Goal: Transaction & Acquisition: Book appointment/travel/reservation

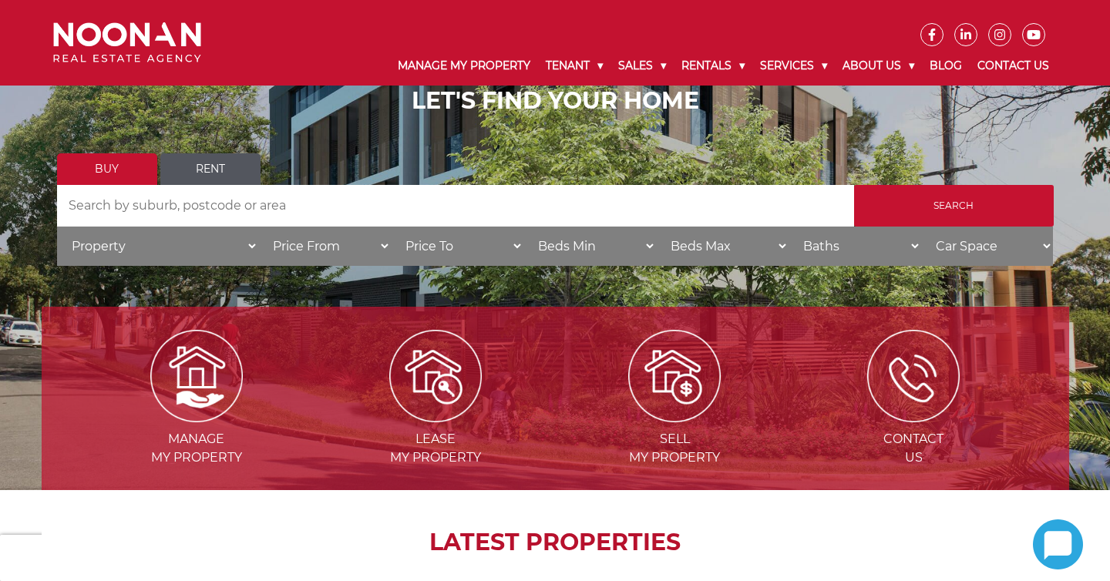
scroll to position [126, 0]
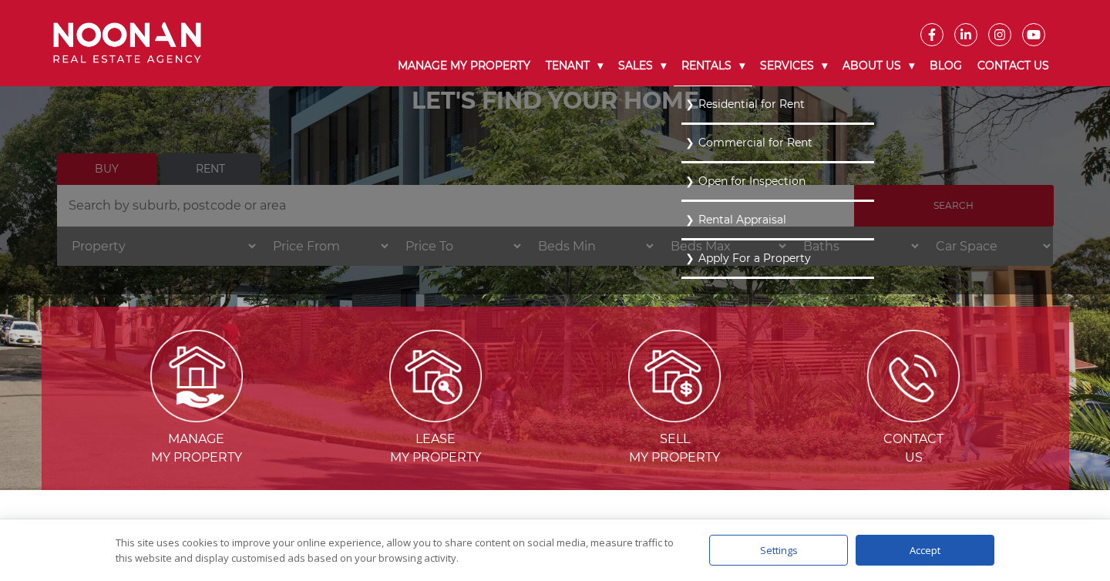
click at [698, 62] on link "Rentals" at bounding box center [713, 66] width 79 height 40
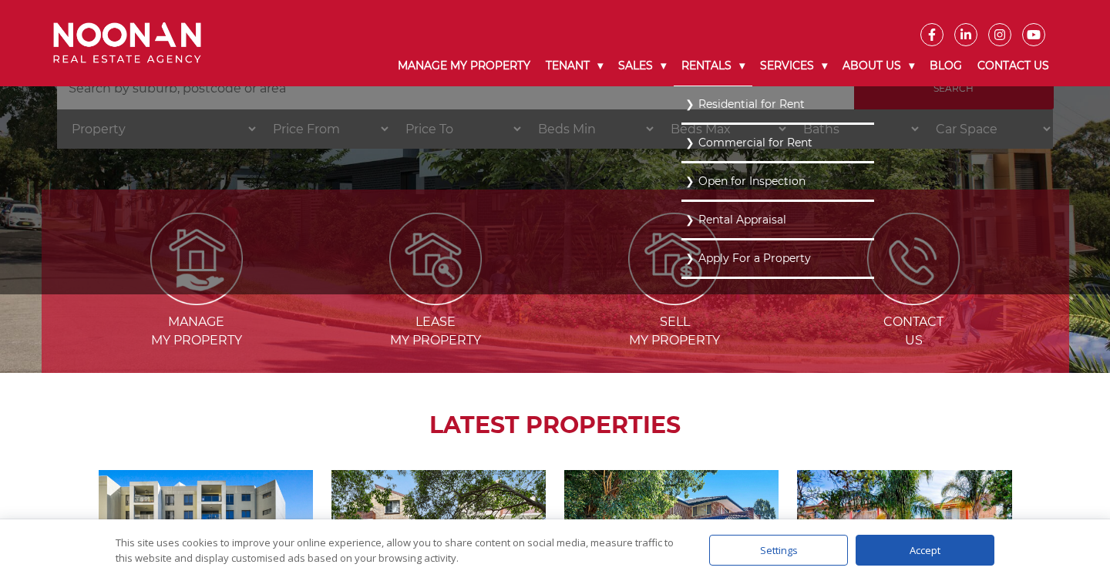
scroll to position [248, 0]
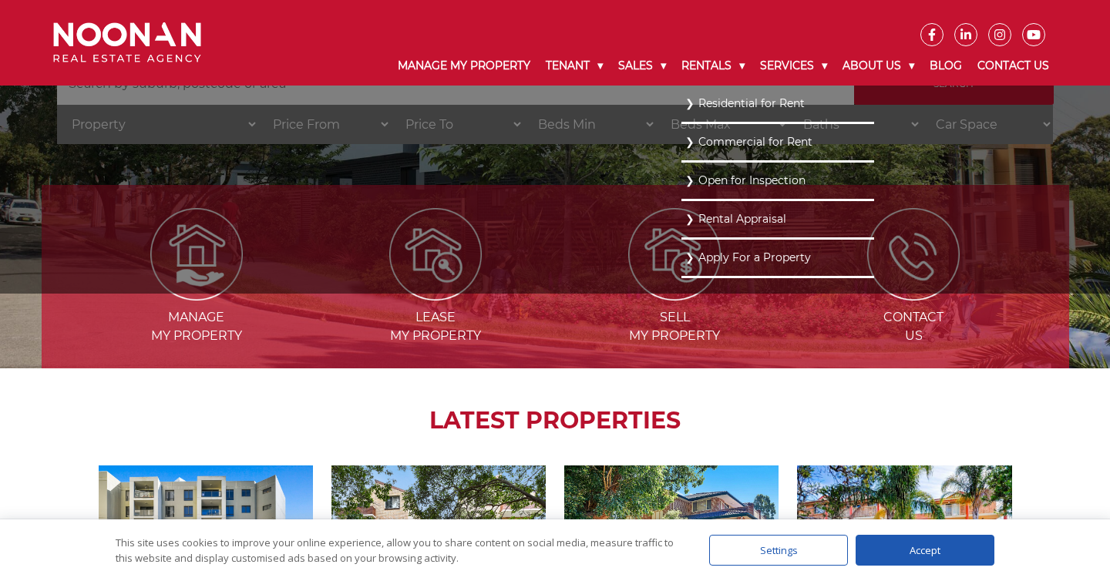
click at [722, 100] on link "Residential for Rent" at bounding box center [777, 103] width 185 height 21
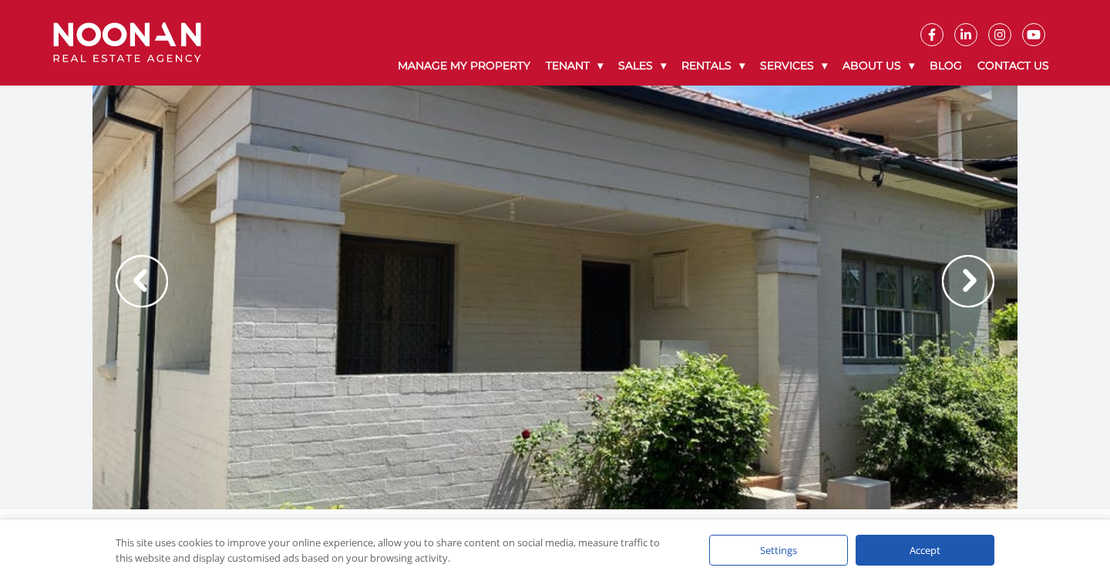
click at [964, 282] on img at bounding box center [968, 281] width 52 height 52
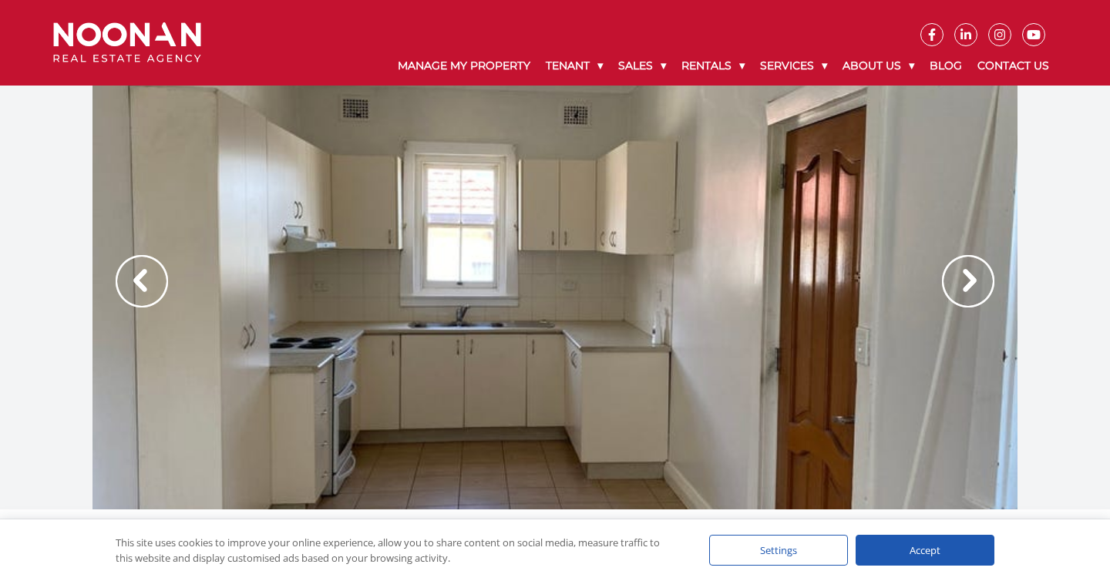
click at [964, 282] on img at bounding box center [968, 281] width 52 height 52
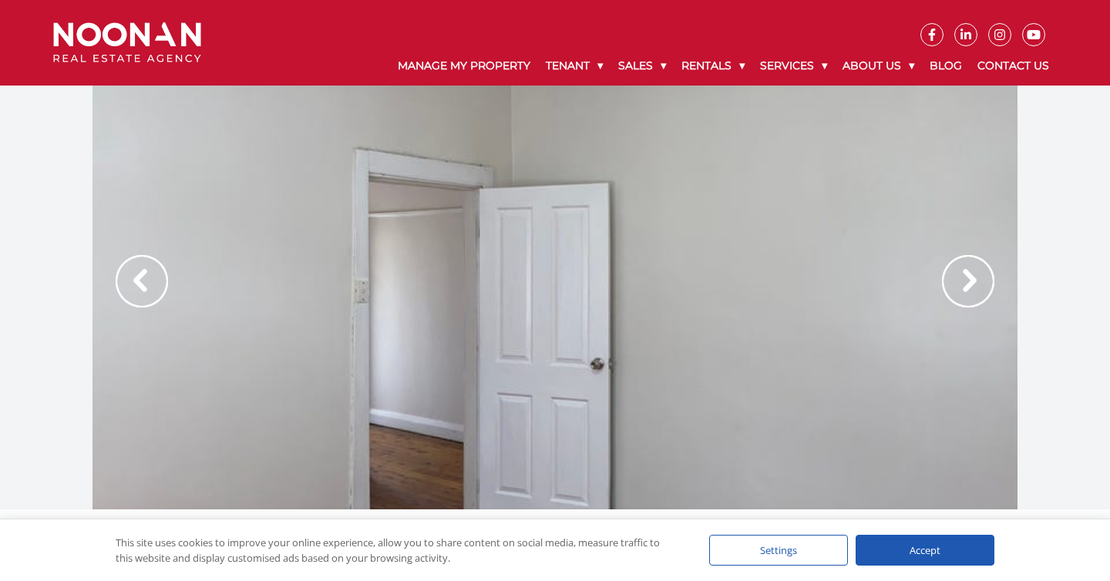
click at [142, 278] on img at bounding box center [142, 281] width 52 height 52
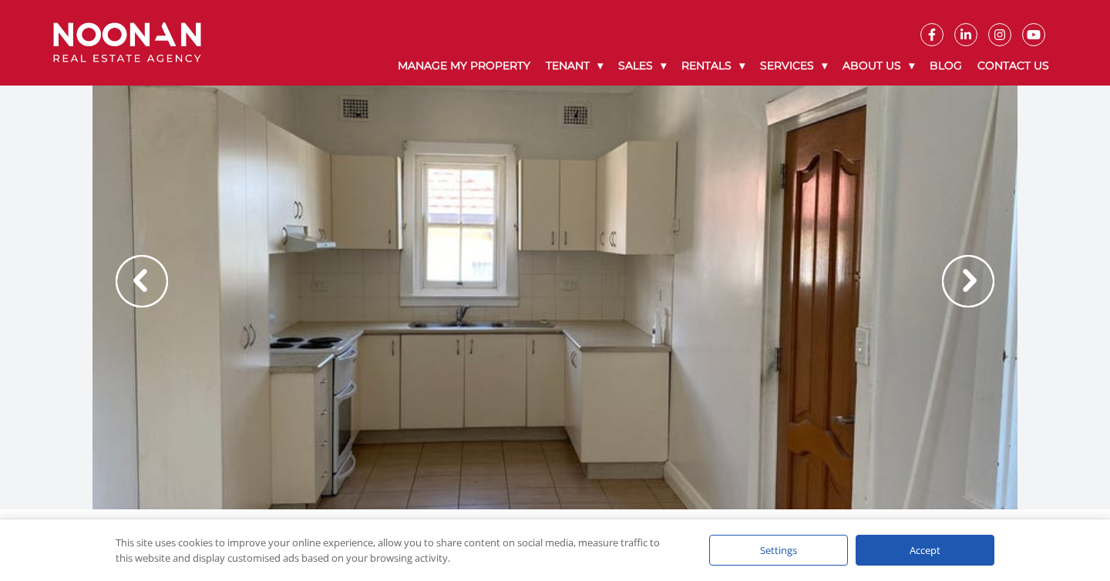
click at [142, 278] on img at bounding box center [142, 281] width 52 height 52
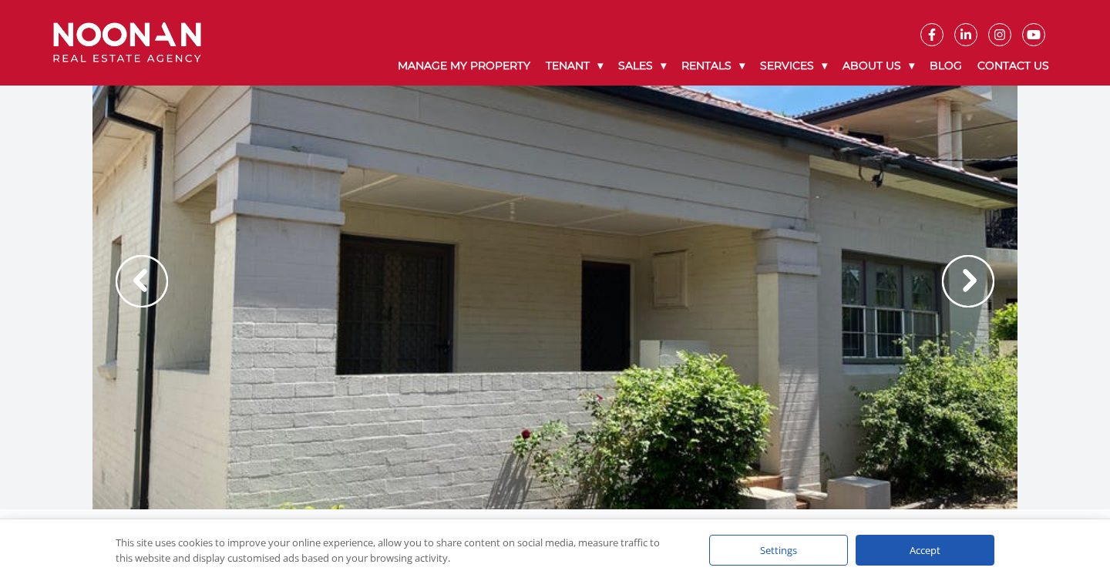
click at [142, 278] on img at bounding box center [142, 281] width 52 height 52
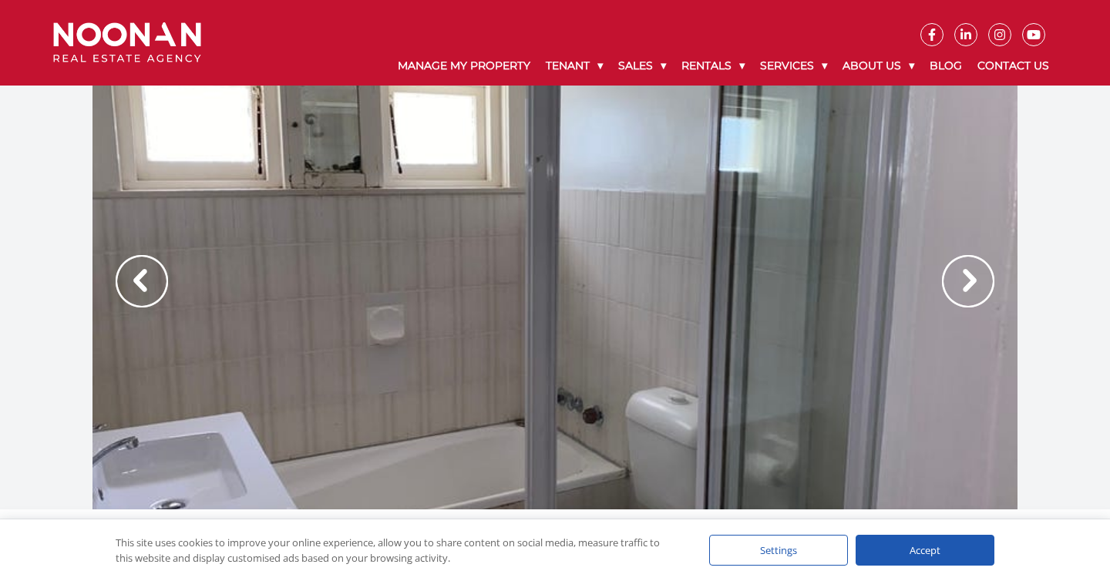
click at [142, 278] on img at bounding box center [142, 281] width 52 height 52
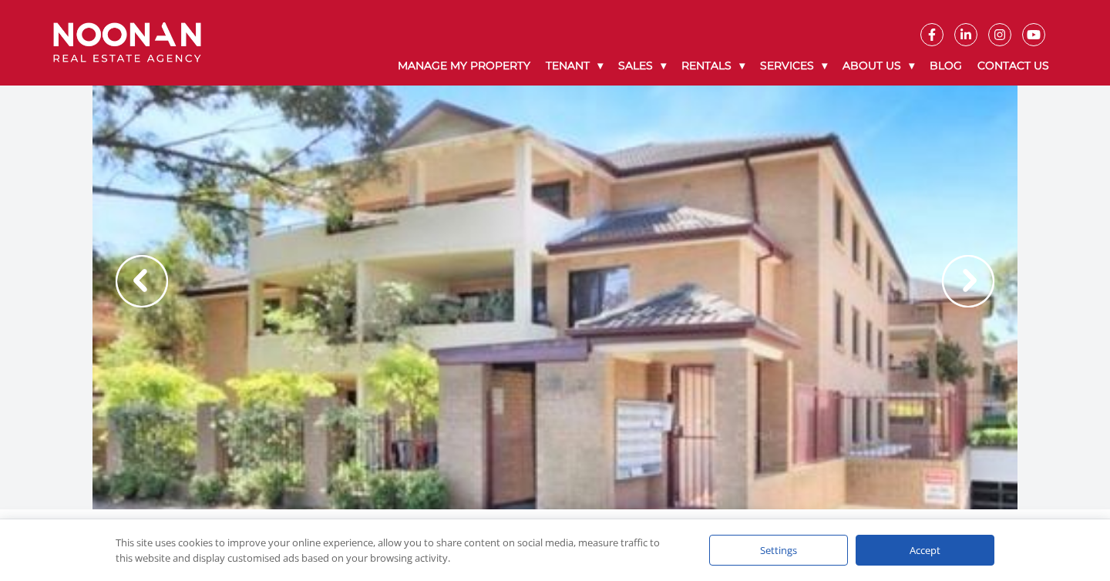
click at [976, 281] on img at bounding box center [968, 281] width 52 height 52
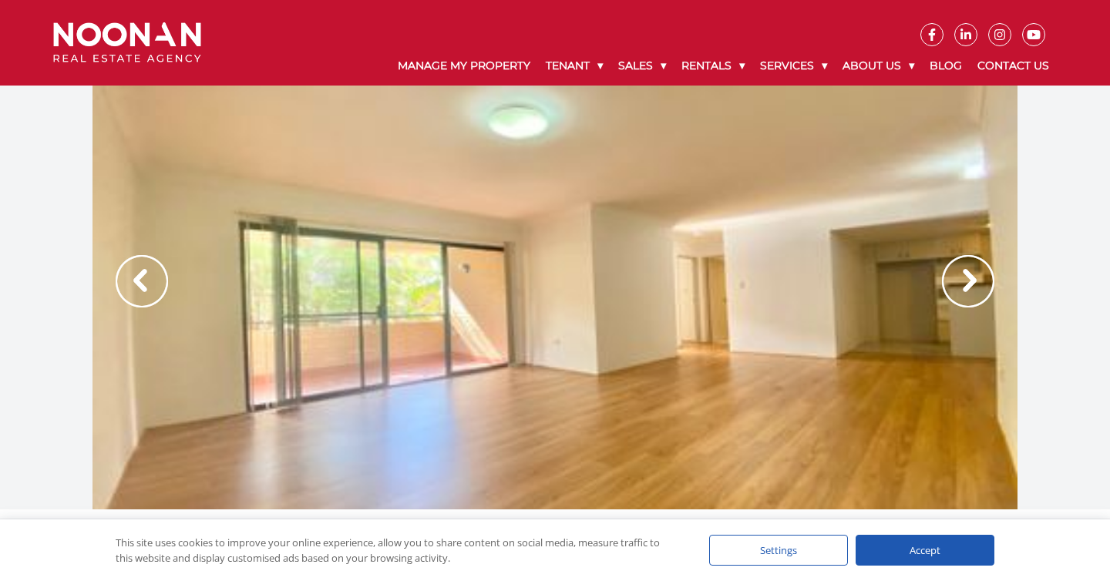
click at [974, 281] on img at bounding box center [968, 281] width 52 height 52
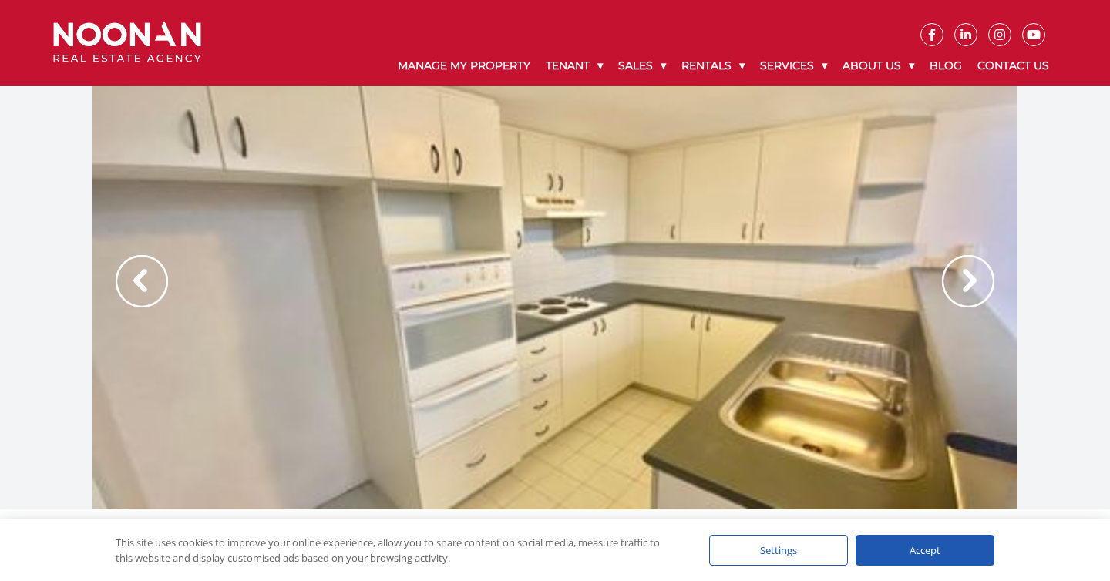
click at [974, 281] on img at bounding box center [968, 281] width 52 height 52
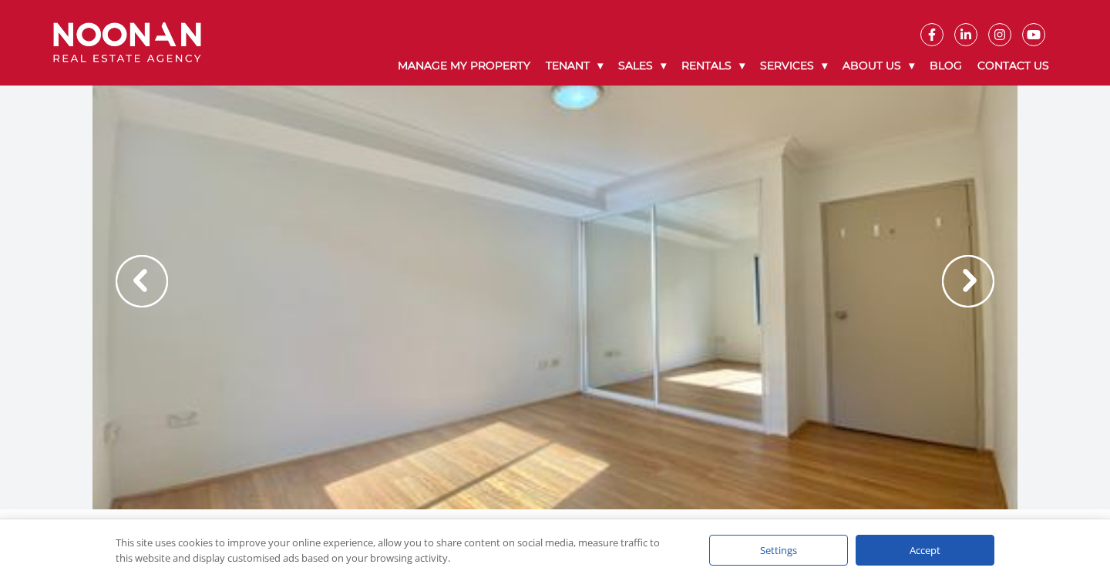
click at [974, 281] on img at bounding box center [968, 281] width 52 height 52
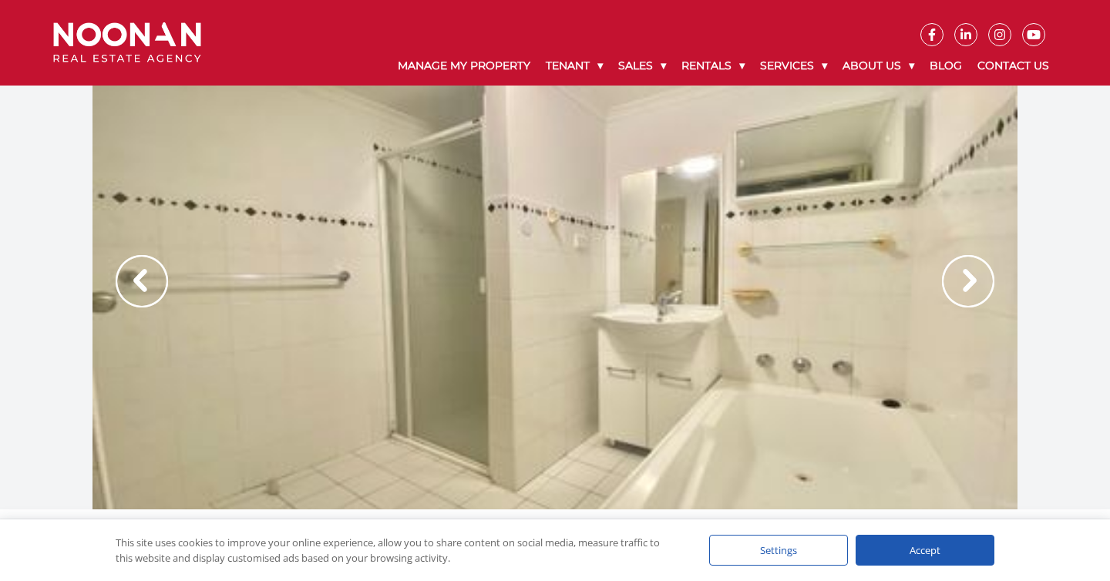
click at [974, 281] on img at bounding box center [968, 281] width 52 height 52
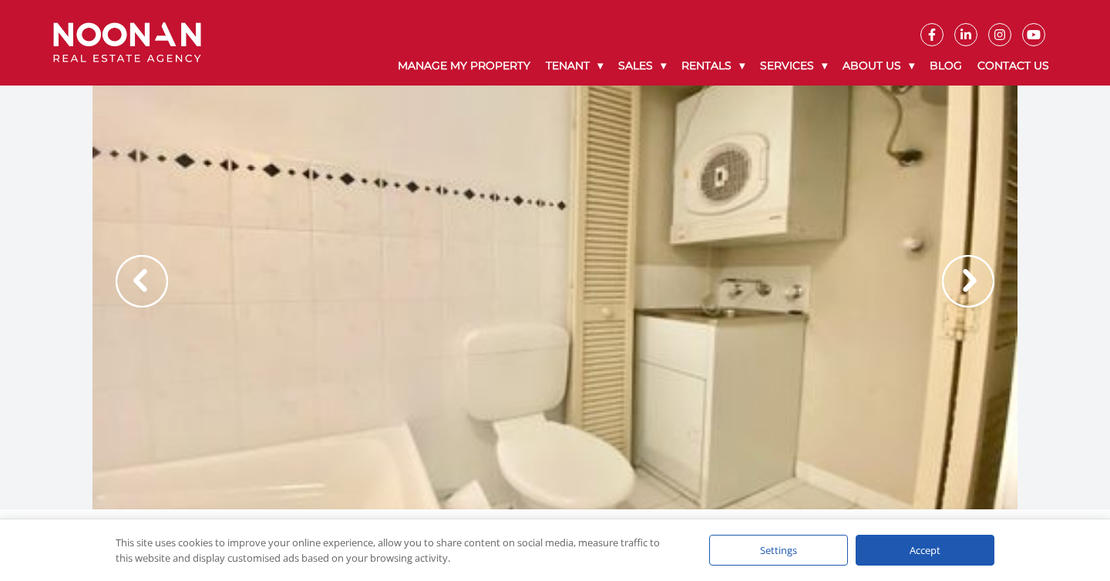
click at [974, 281] on img at bounding box center [968, 281] width 52 height 52
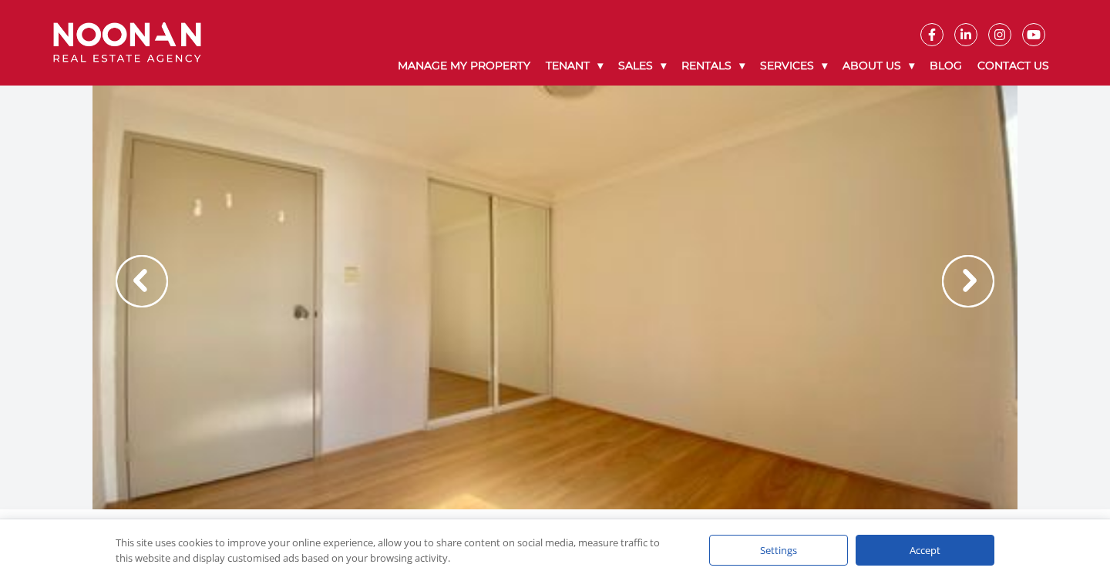
click at [974, 281] on img at bounding box center [968, 281] width 52 height 52
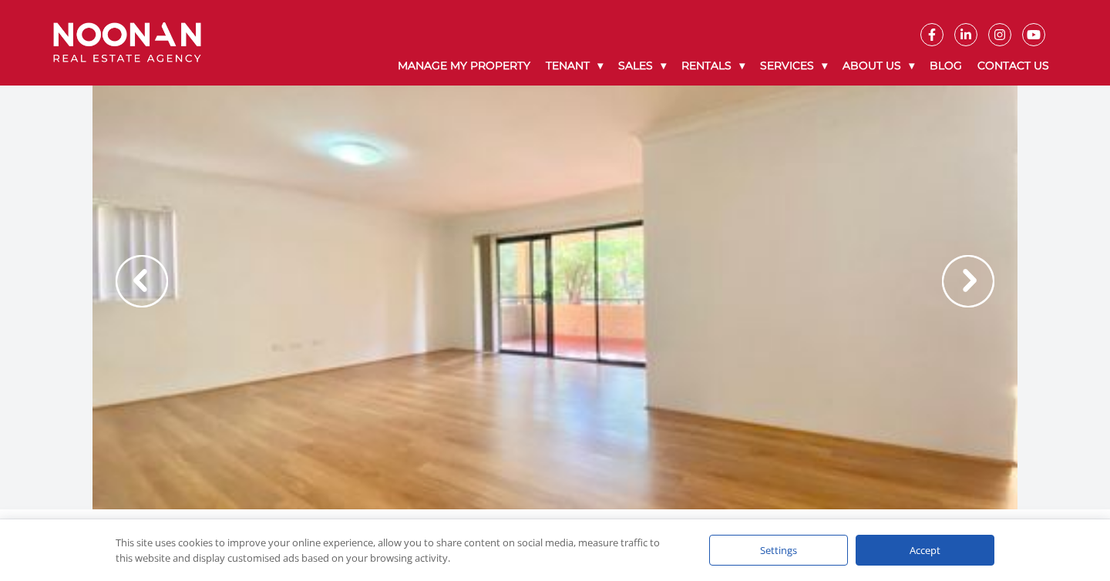
click at [974, 281] on img at bounding box center [968, 281] width 52 height 52
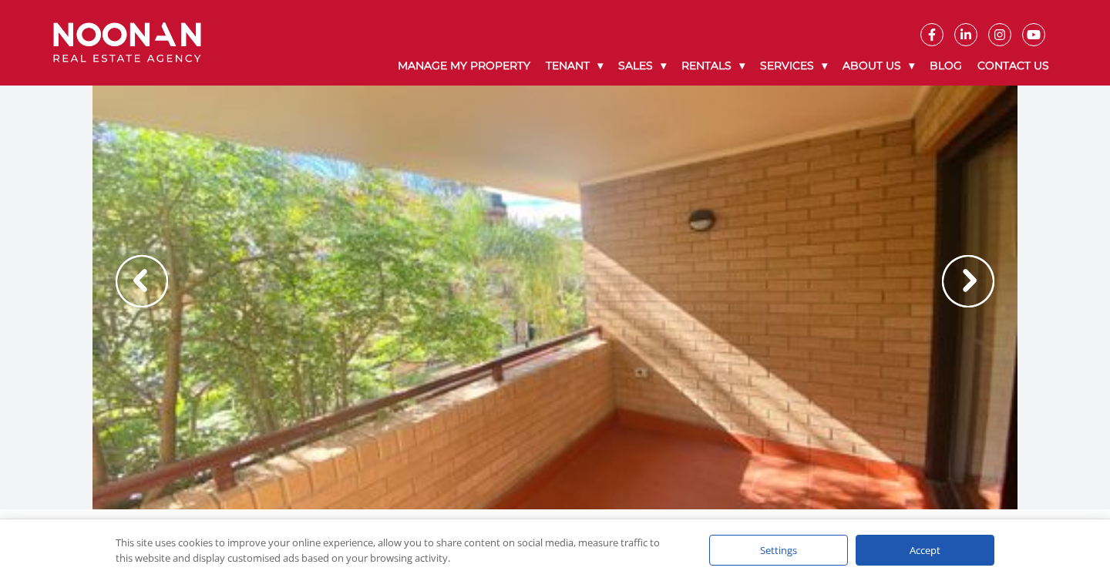
click at [974, 281] on img at bounding box center [968, 281] width 52 height 52
click at [968, 283] on img at bounding box center [968, 281] width 52 height 52
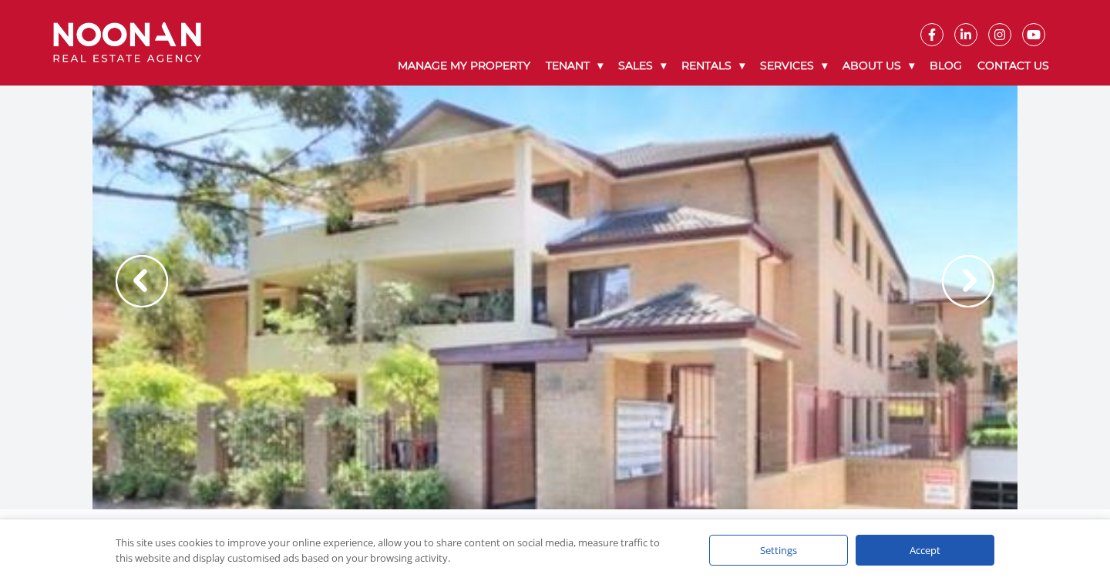
click at [968, 283] on img at bounding box center [968, 281] width 52 height 52
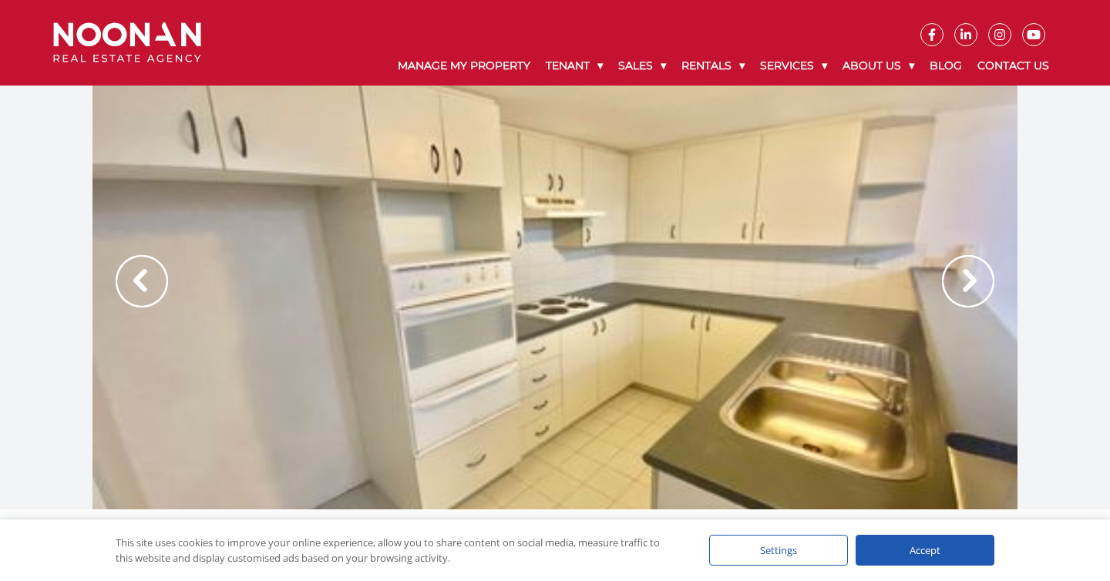
click at [967, 284] on img at bounding box center [968, 281] width 52 height 52
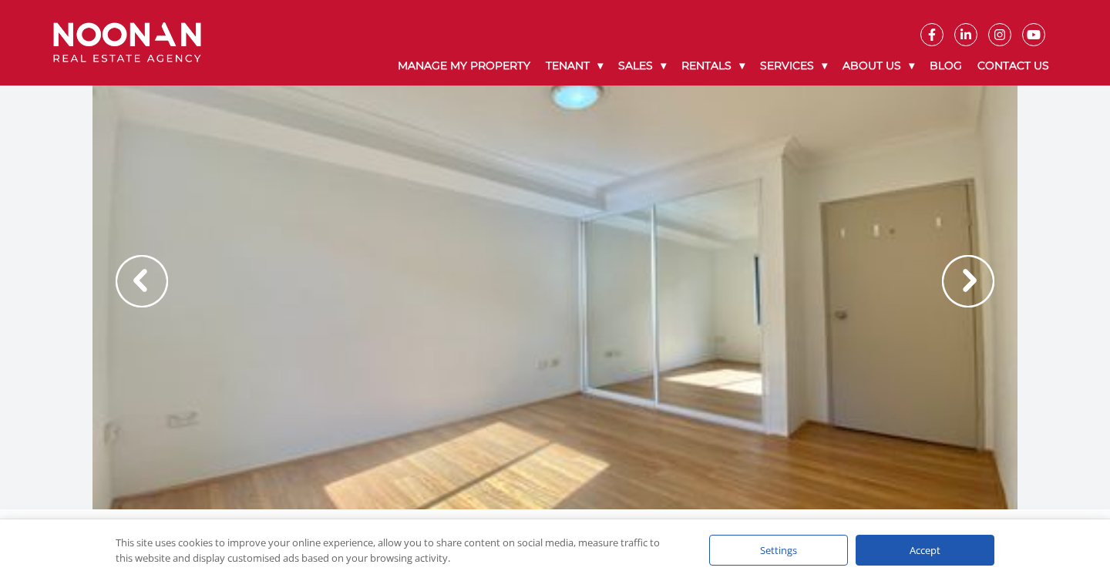
click at [135, 278] on img at bounding box center [142, 281] width 52 height 52
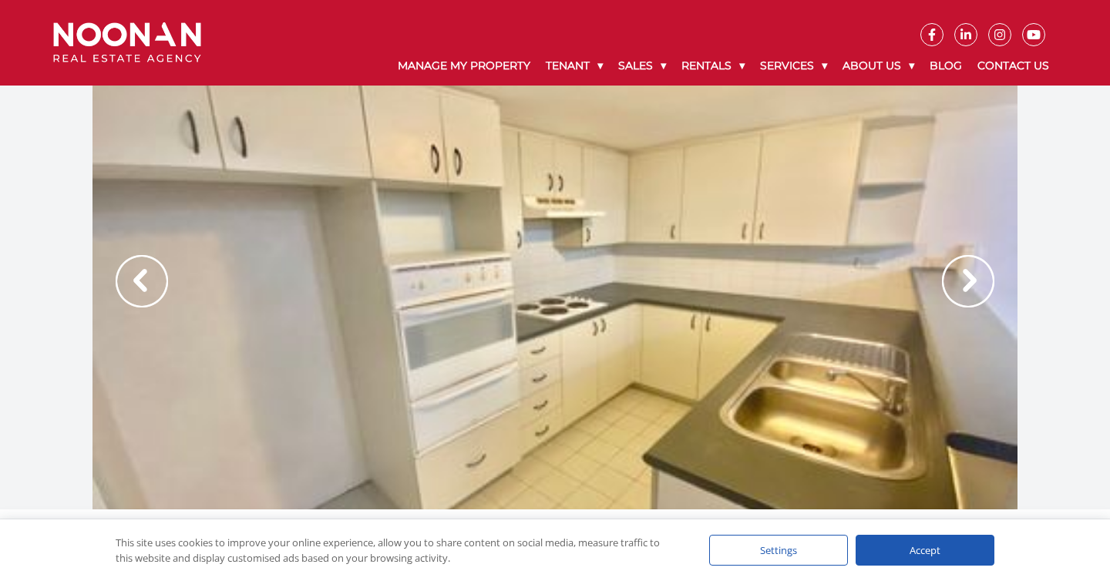
click at [969, 284] on img at bounding box center [968, 281] width 52 height 52
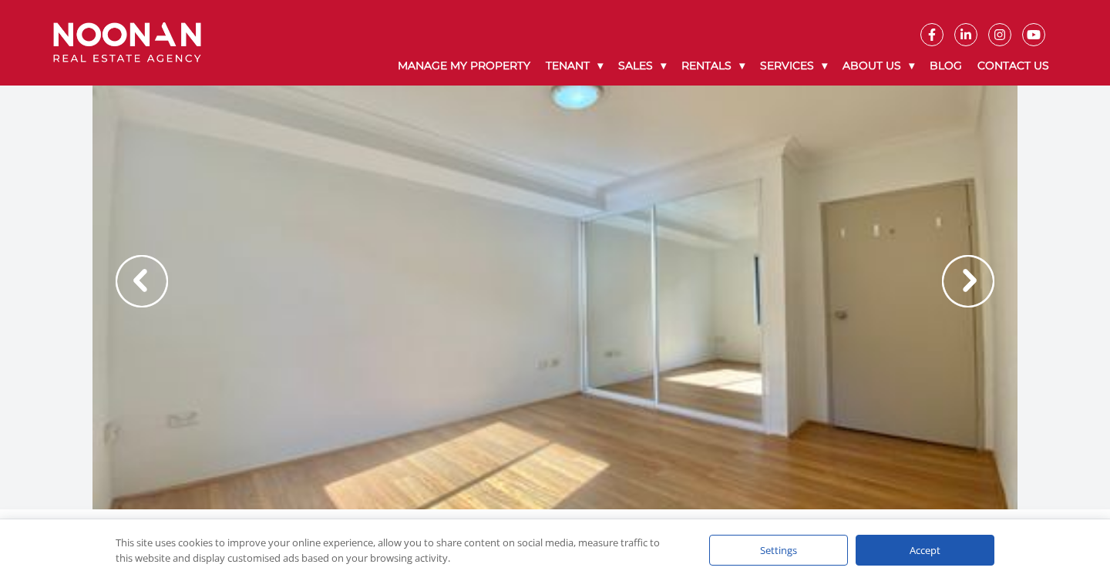
click at [969, 284] on img at bounding box center [968, 281] width 52 height 52
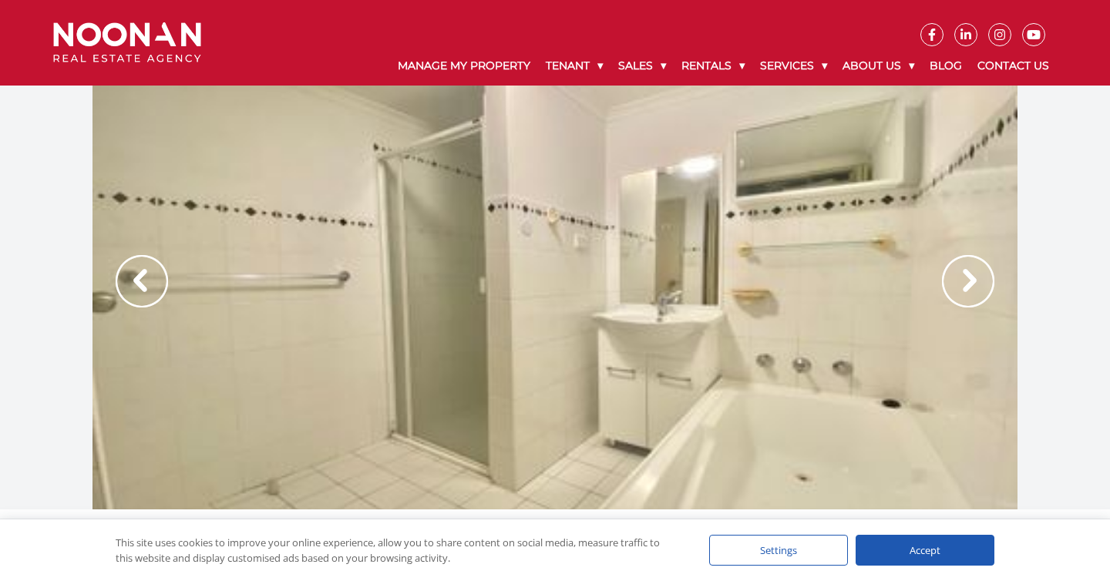
click at [969, 284] on img at bounding box center [968, 281] width 52 height 52
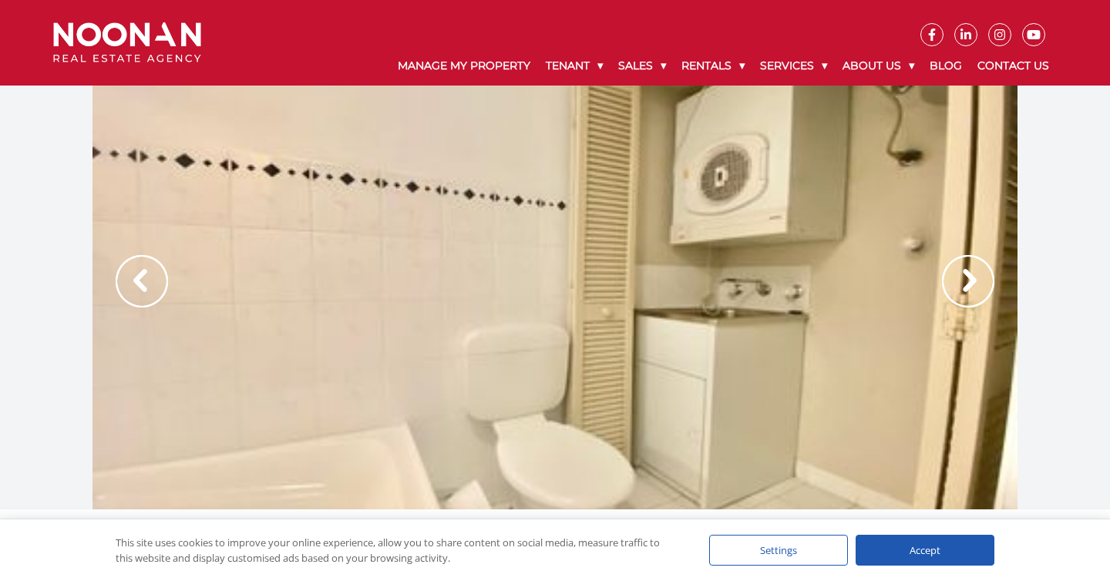
click at [969, 284] on img at bounding box center [968, 281] width 52 height 52
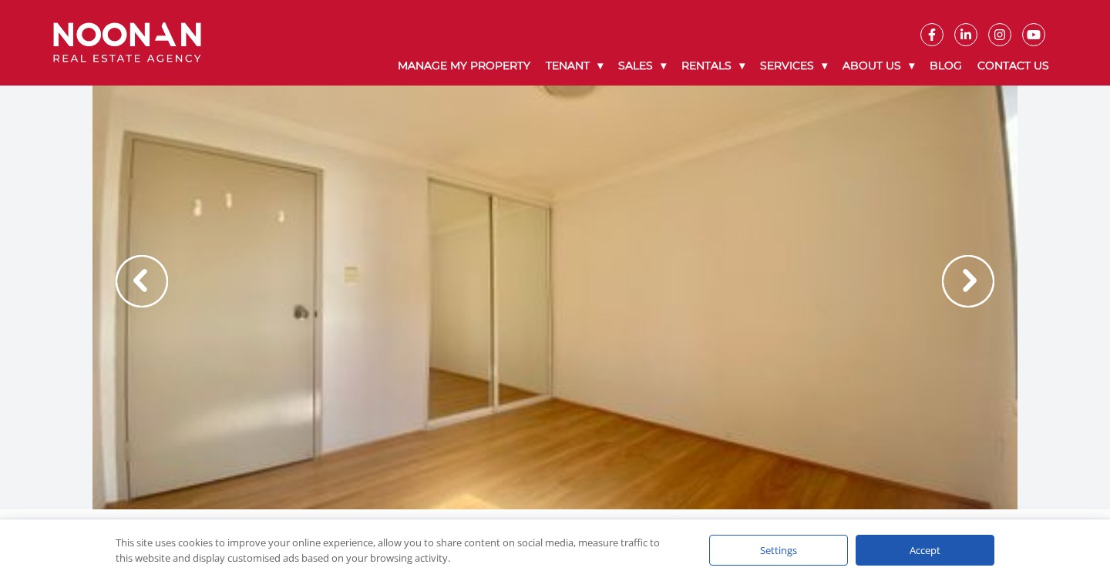
click at [969, 284] on img at bounding box center [968, 281] width 52 height 52
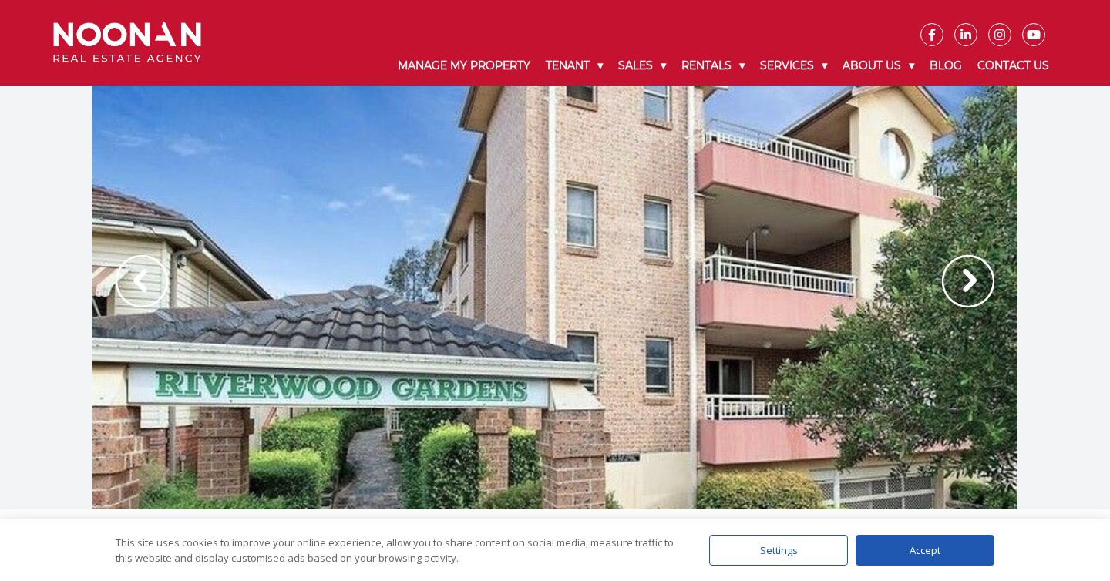
click at [968, 278] on img at bounding box center [968, 281] width 52 height 52
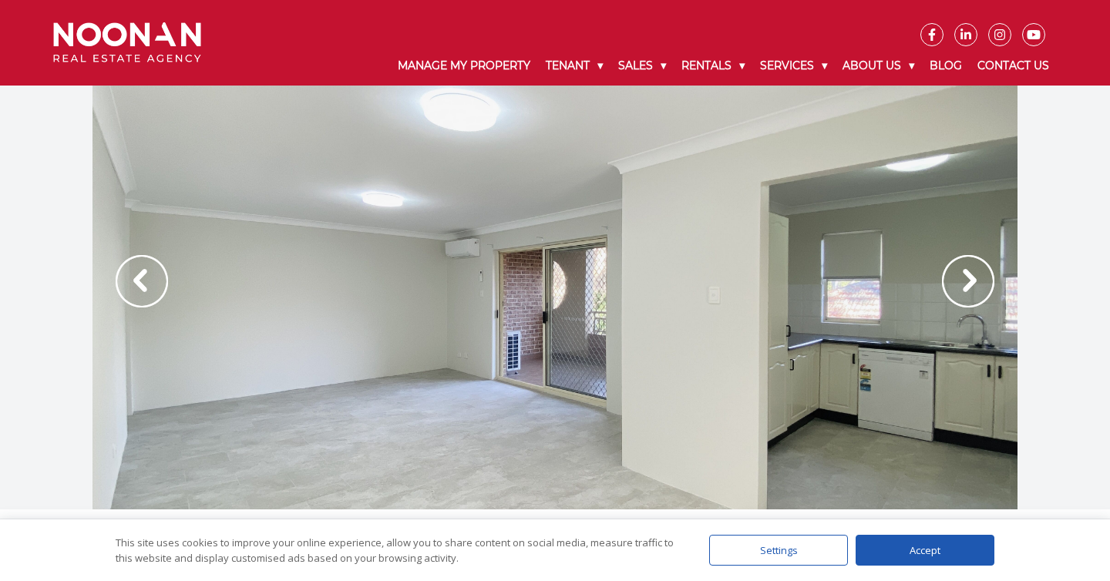
click at [966, 277] on img at bounding box center [968, 281] width 52 height 52
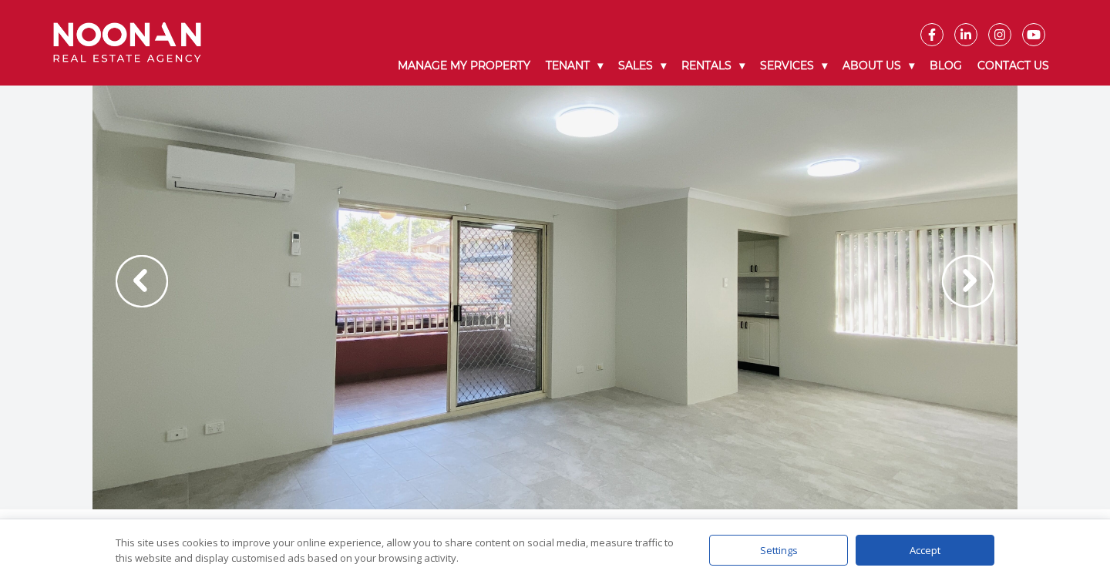
click at [966, 277] on img at bounding box center [968, 281] width 52 height 52
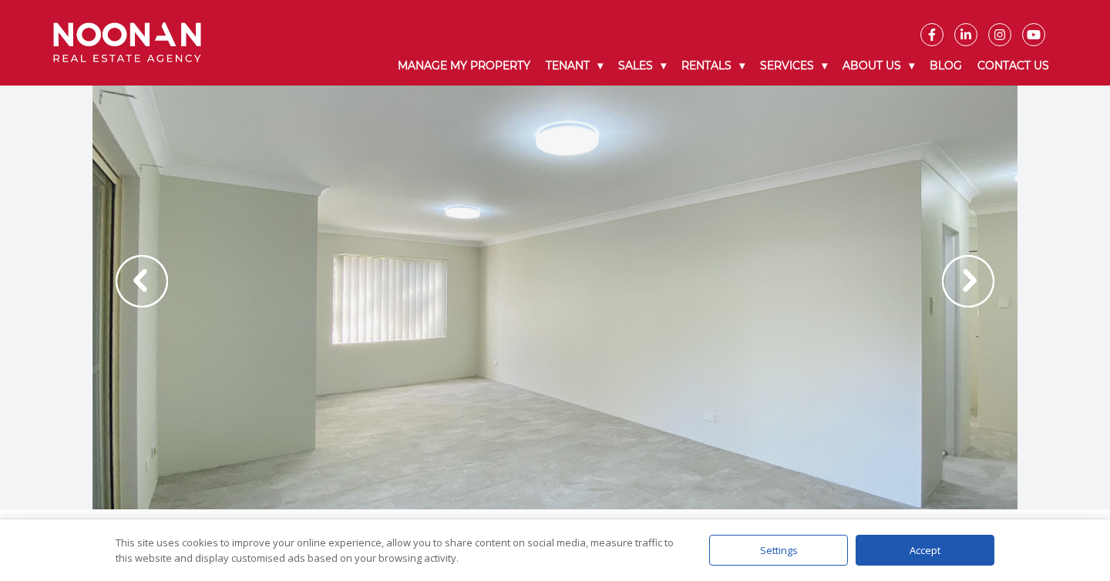
click at [966, 277] on img at bounding box center [968, 281] width 52 height 52
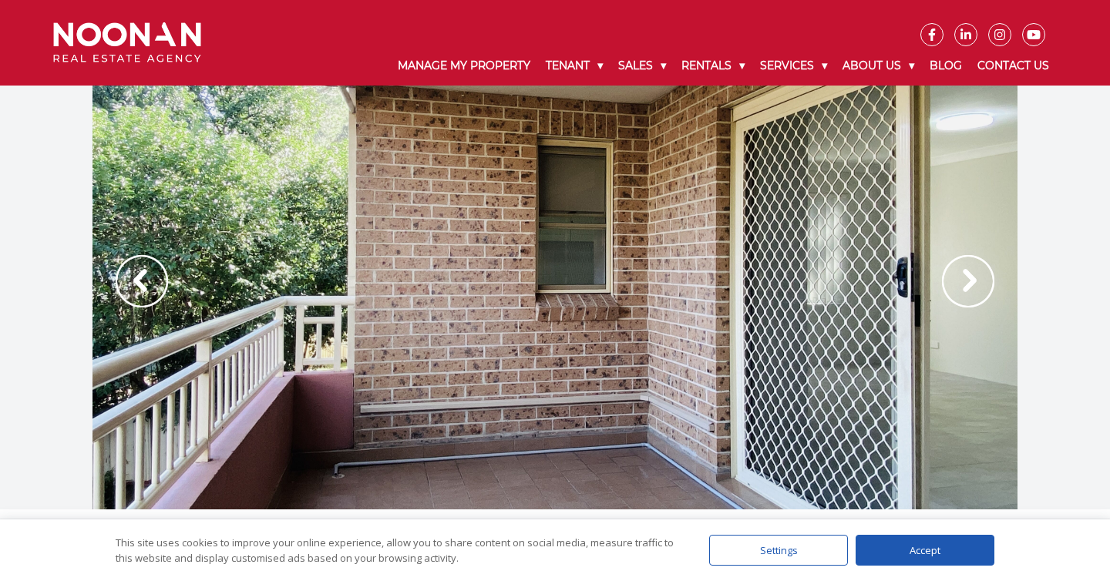
click at [966, 277] on img at bounding box center [968, 281] width 52 height 52
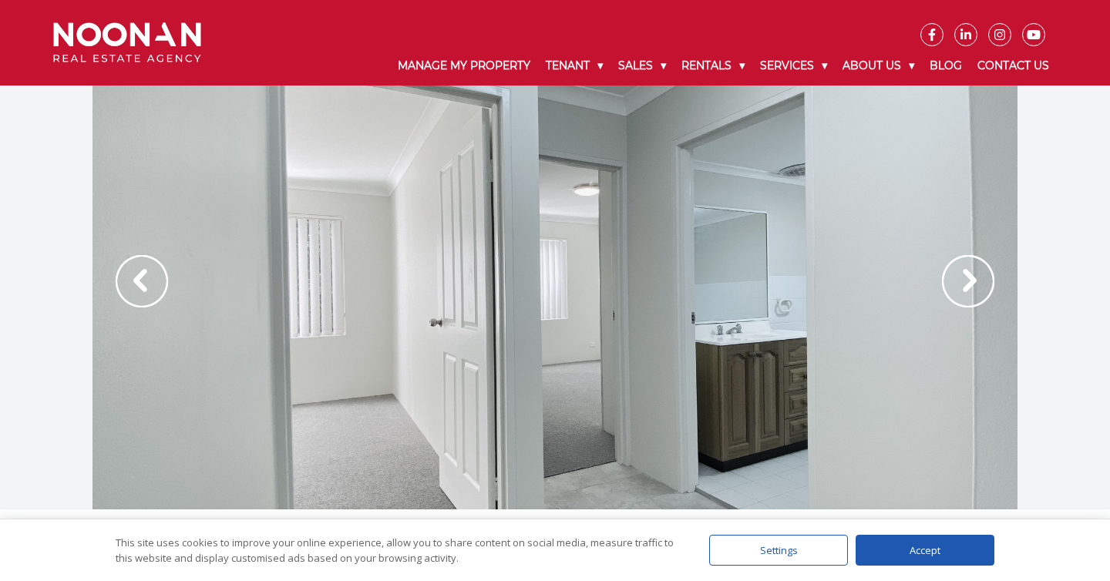
click at [966, 277] on img at bounding box center [968, 281] width 52 height 52
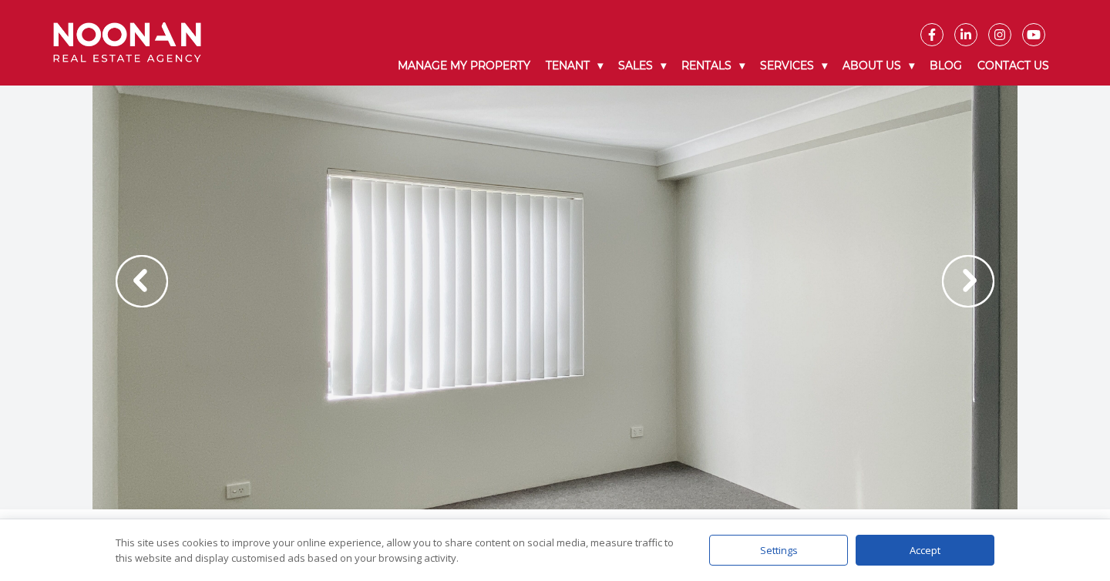
click at [966, 277] on img at bounding box center [968, 281] width 52 height 52
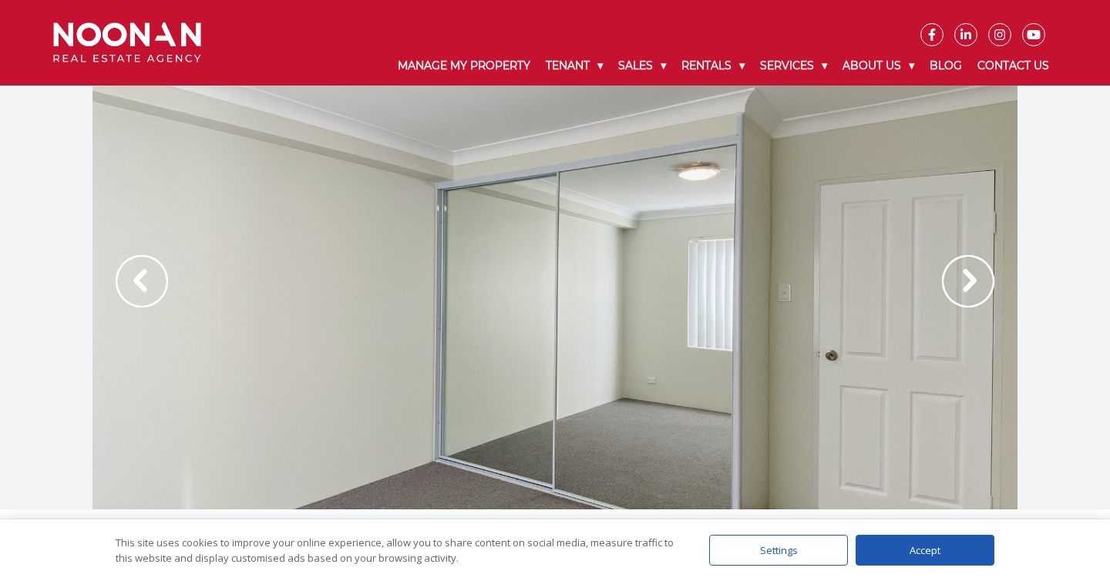
click at [966, 277] on img at bounding box center [968, 281] width 52 height 52
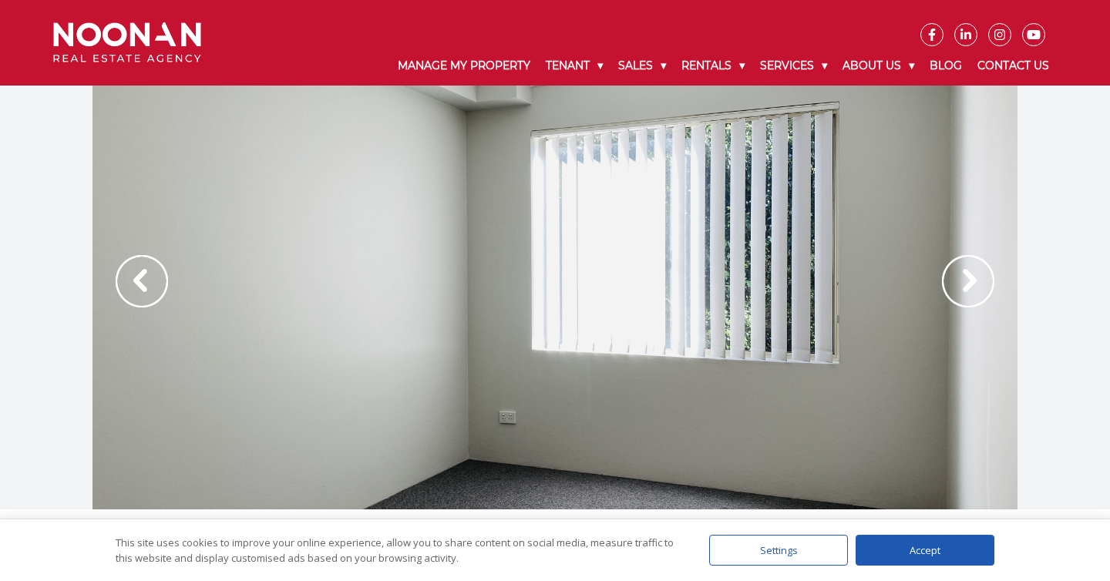
click at [966, 277] on img at bounding box center [968, 281] width 52 height 52
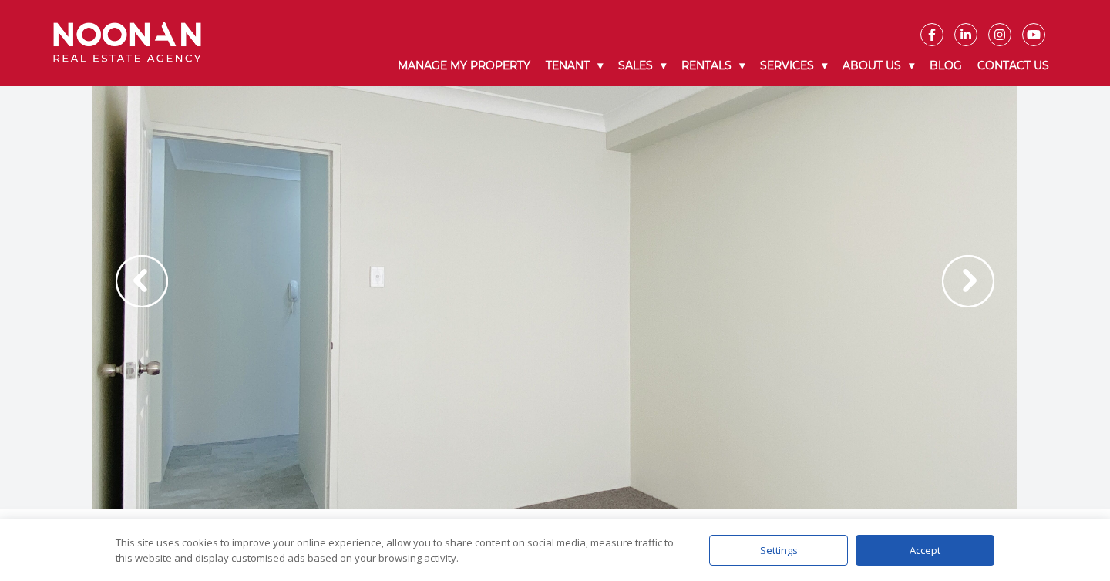
click at [966, 277] on img at bounding box center [968, 281] width 52 height 52
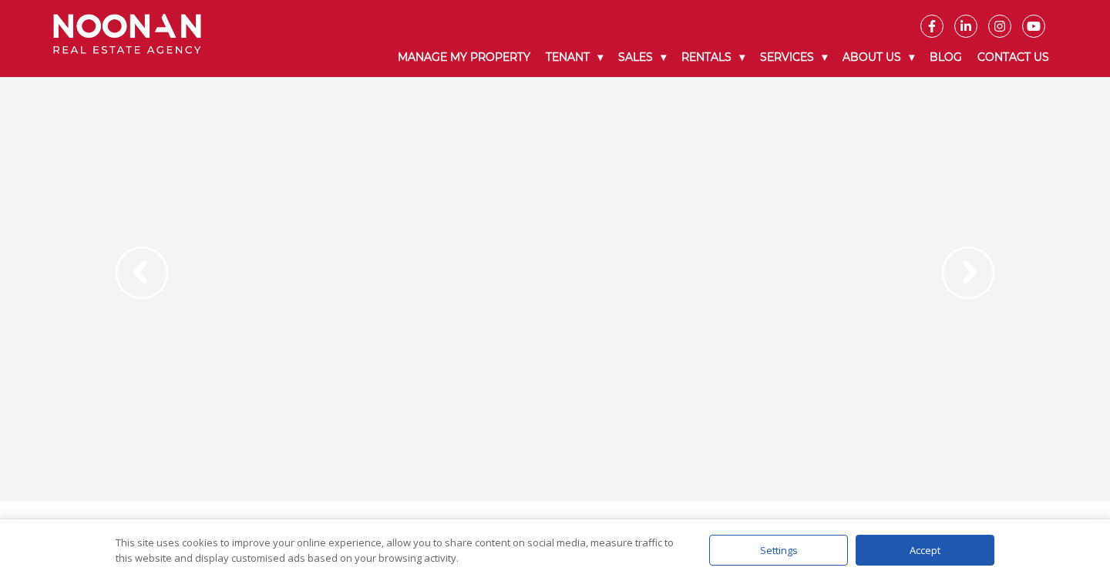
scroll to position [6, 0]
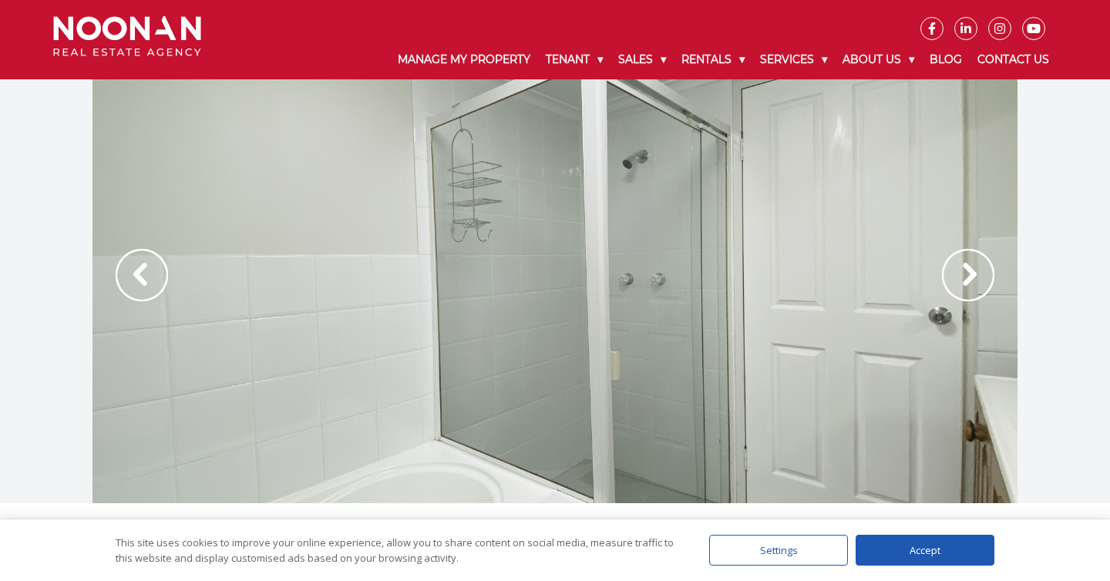
click at [961, 267] on img at bounding box center [968, 275] width 52 height 52
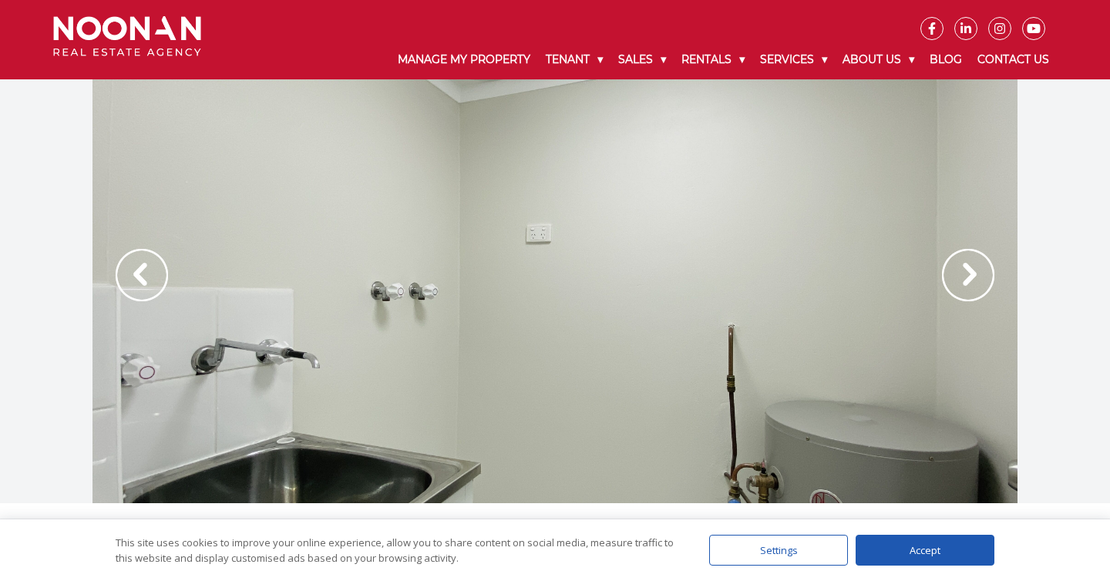
click at [961, 267] on img at bounding box center [968, 275] width 52 height 52
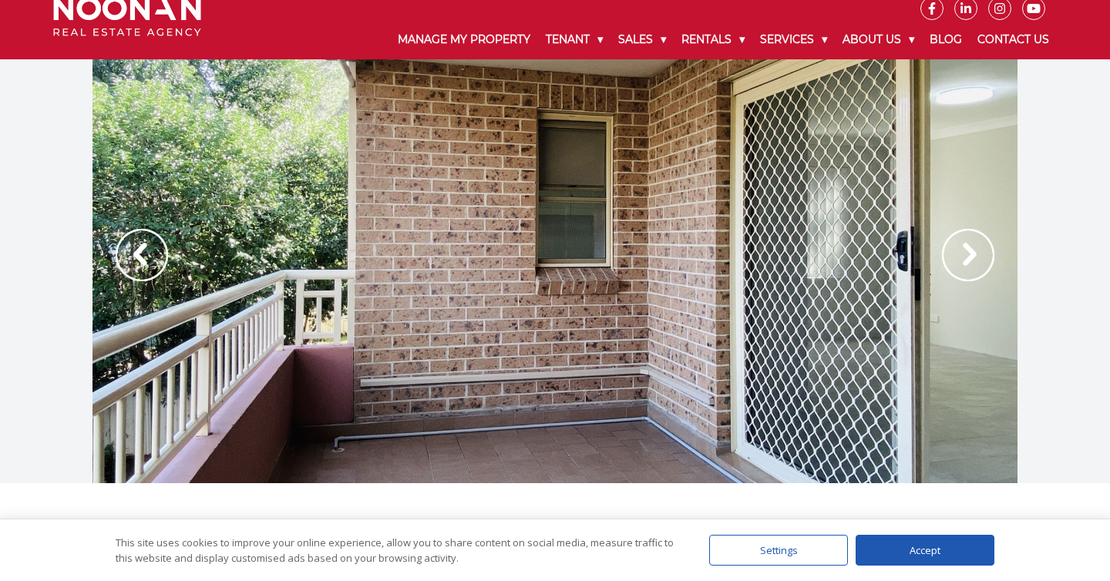
scroll to position [0, 0]
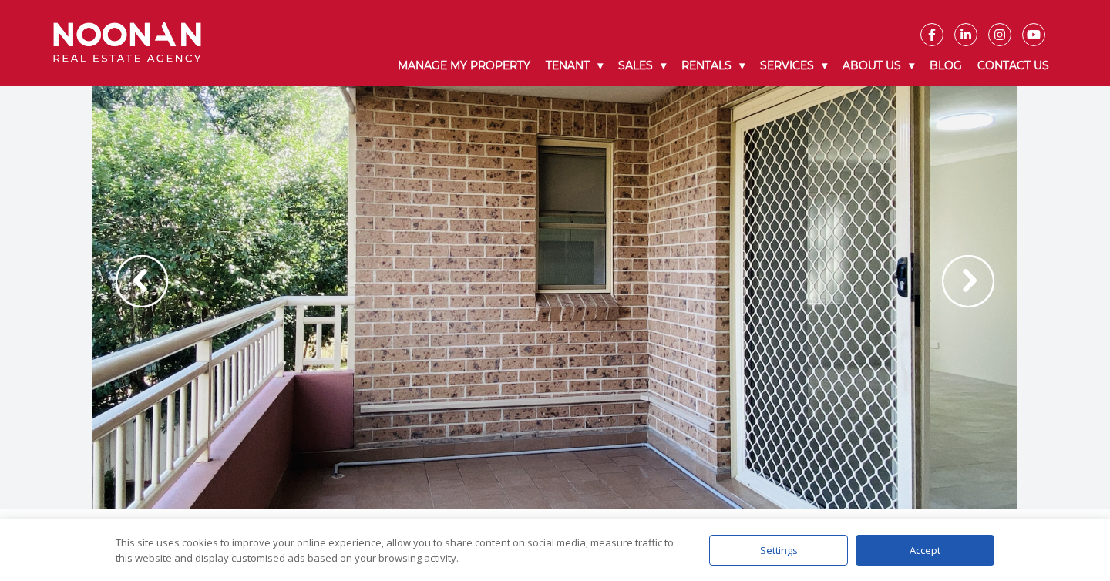
click at [967, 273] on img at bounding box center [968, 281] width 52 height 52
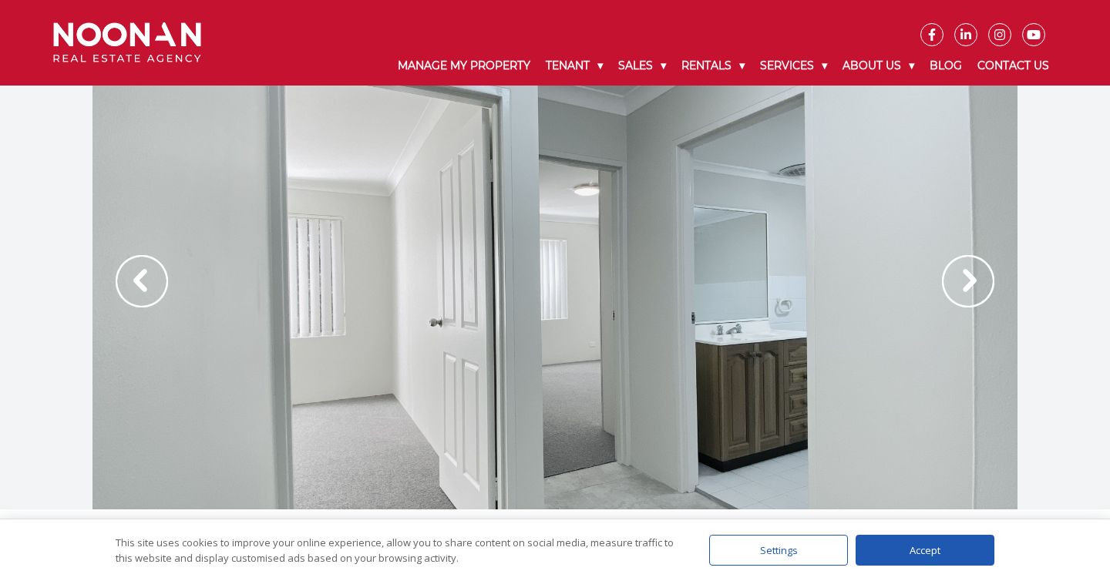
click at [967, 273] on img at bounding box center [968, 281] width 52 height 52
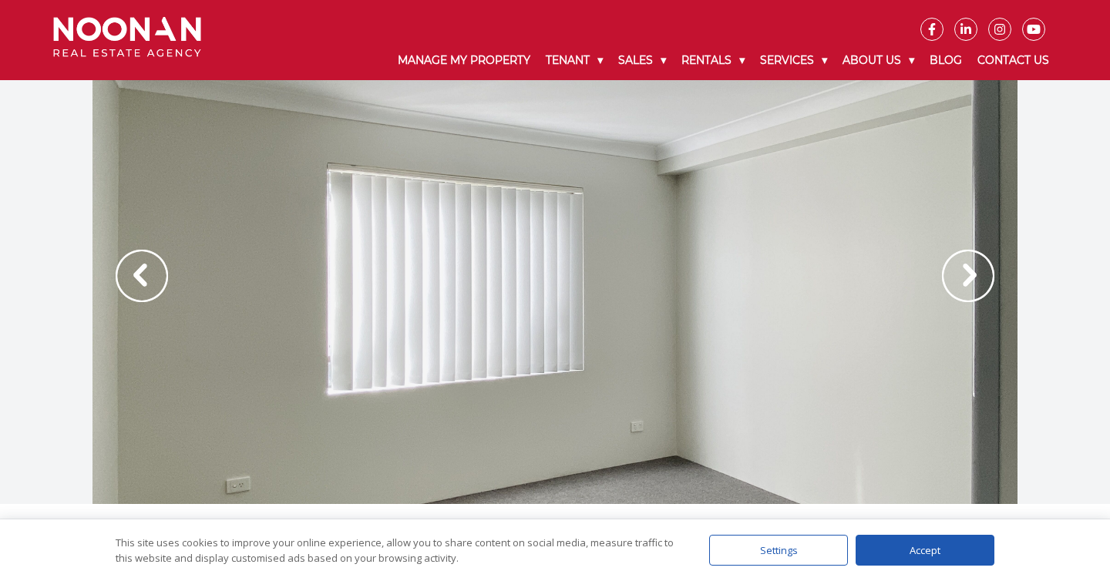
scroll to position [2, 0]
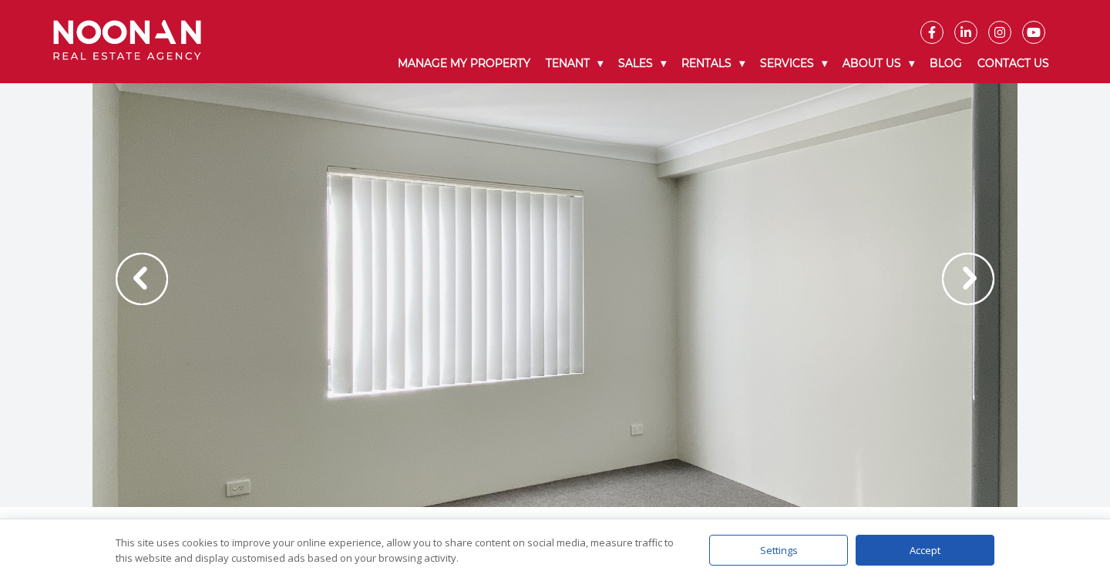
click at [965, 277] on img at bounding box center [968, 279] width 52 height 52
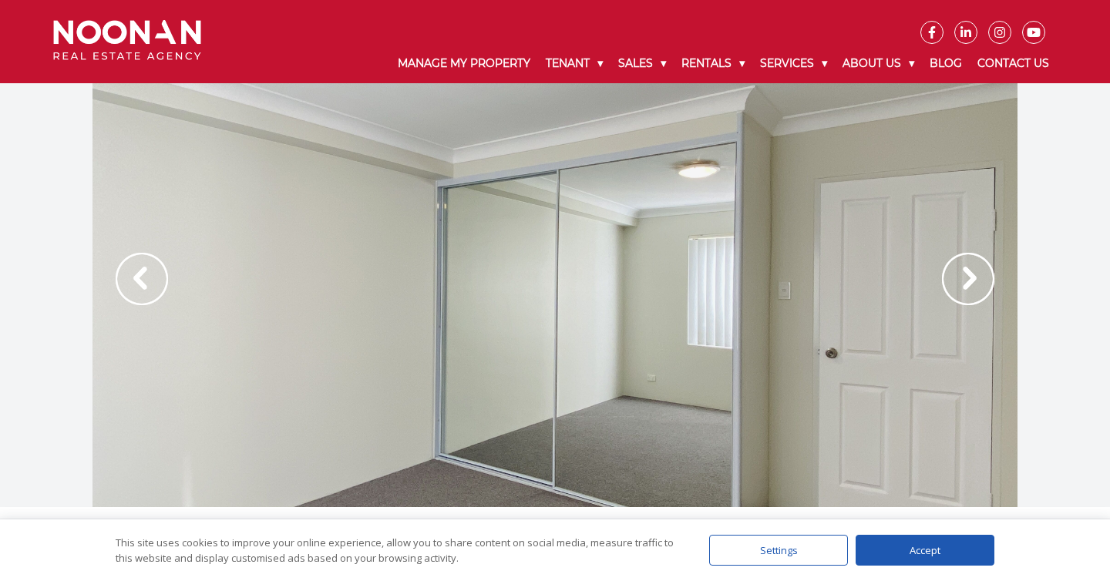
click at [965, 277] on img at bounding box center [968, 279] width 52 height 52
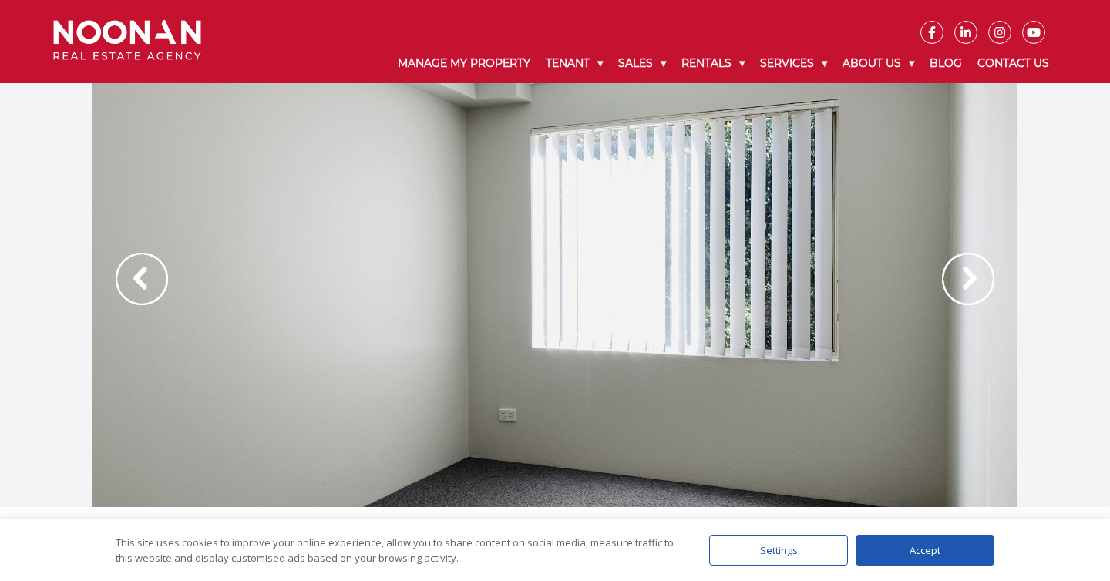
click at [965, 277] on img at bounding box center [968, 279] width 52 height 52
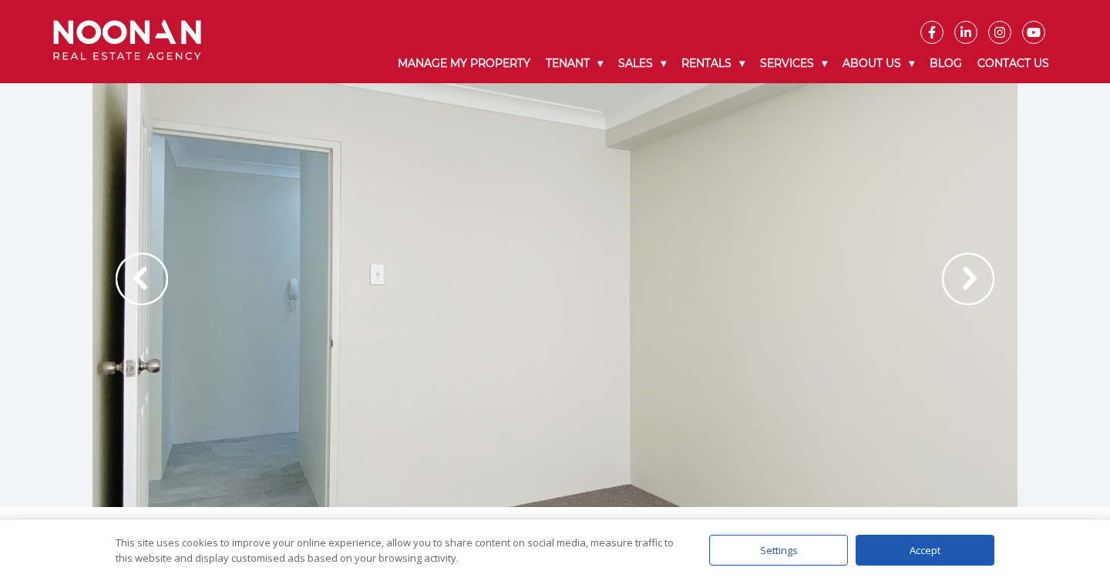
click at [965, 277] on img at bounding box center [968, 279] width 52 height 52
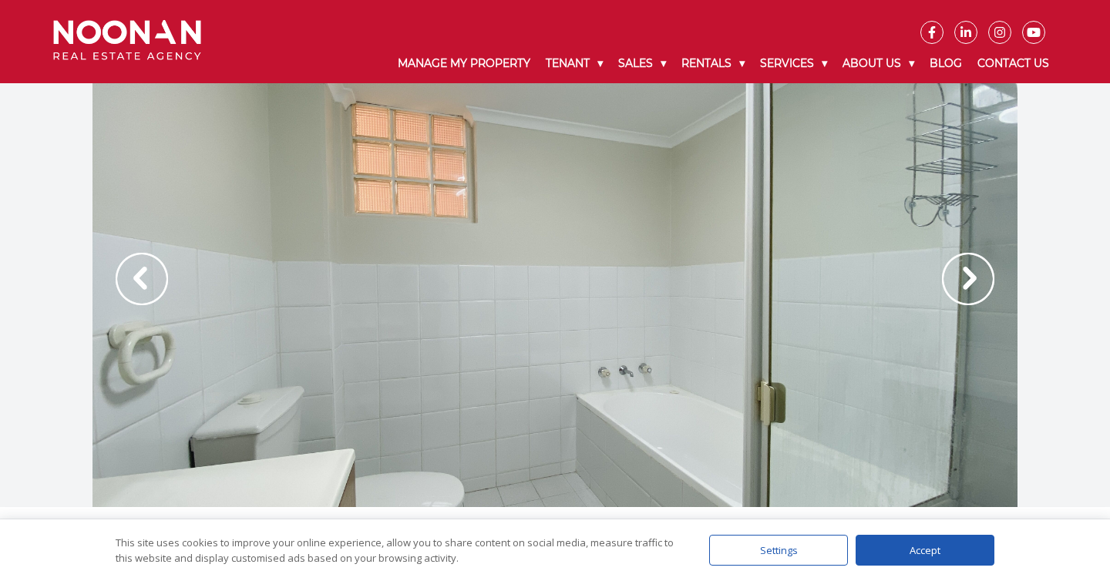
click at [962, 281] on img at bounding box center [968, 279] width 52 height 52
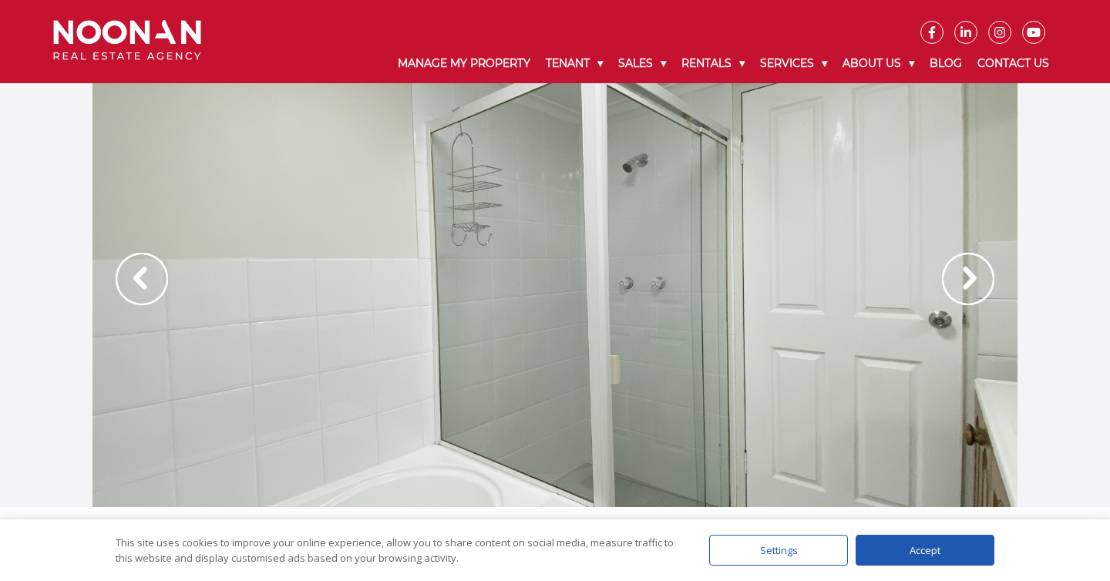
click at [962, 281] on img at bounding box center [968, 279] width 52 height 52
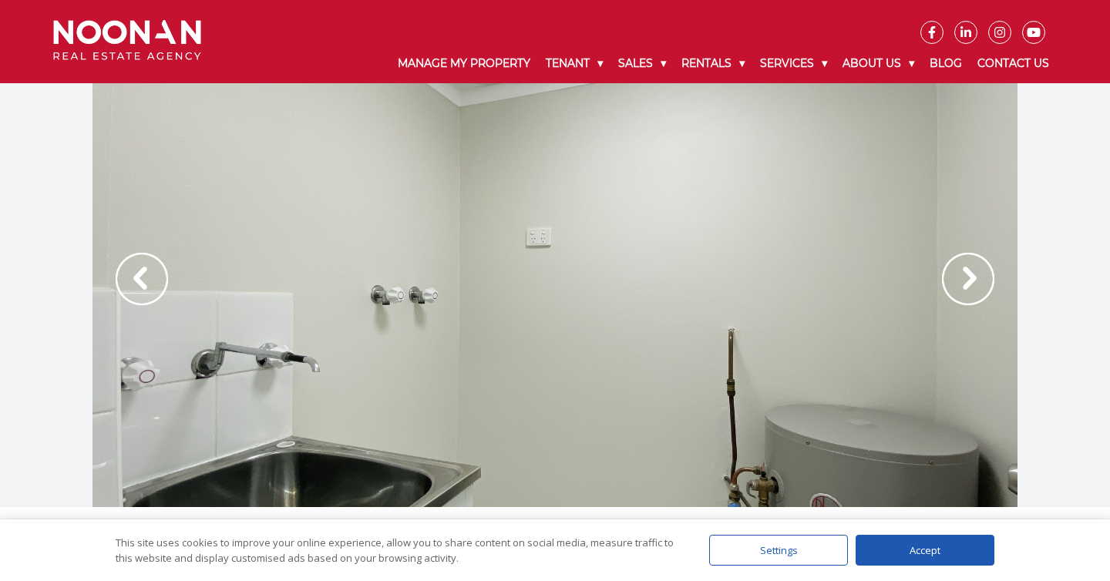
click at [962, 281] on img at bounding box center [968, 279] width 52 height 52
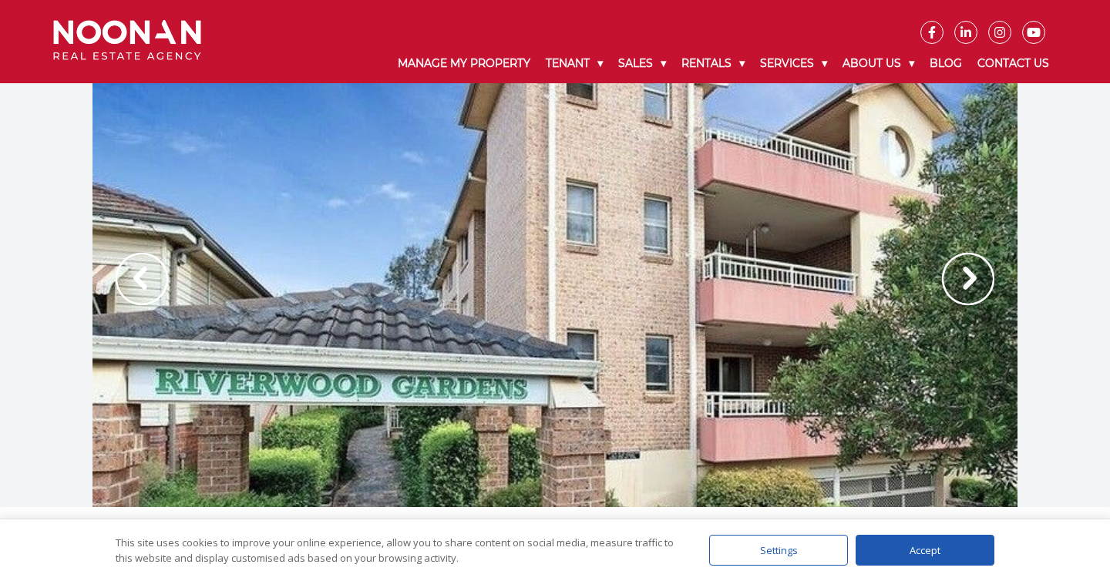
click at [962, 281] on img at bounding box center [968, 279] width 52 height 52
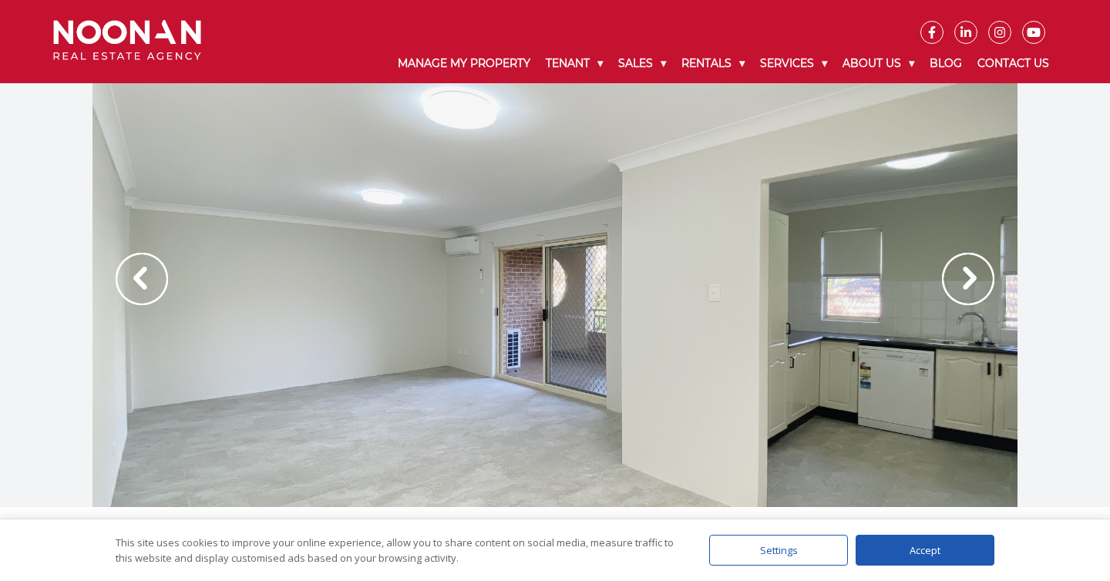
click at [962, 281] on img at bounding box center [968, 279] width 52 height 52
